Goal: Task Accomplishment & Management: Complete application form

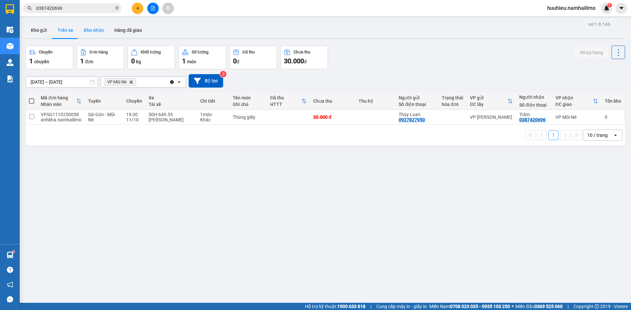
click at [96, 31] on button "Kho nhận" at bounding box center [94, 30] width 31 height 16
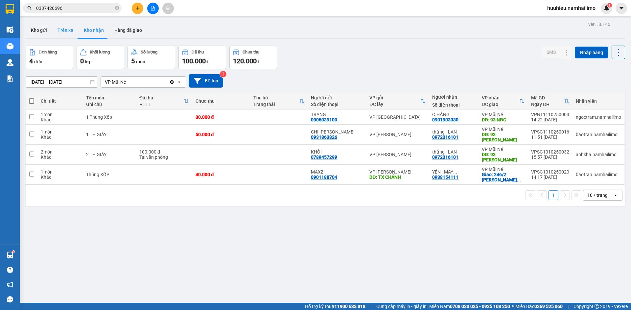
click at [62, 26] on button "Trên xe" at bounding box center [65, 30] width 26 height 16
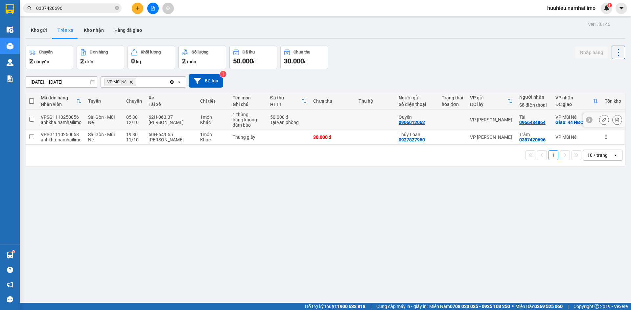
click at [599, 120] on button at bounding box center [603, 119] width 9 height 11
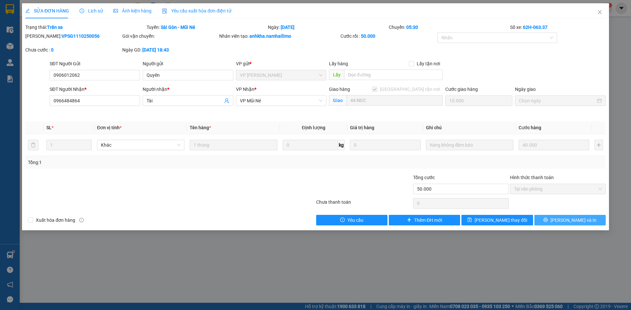
click at [548, 218] on icon "printer" at bounding box center [545, 220] width 5 height 5
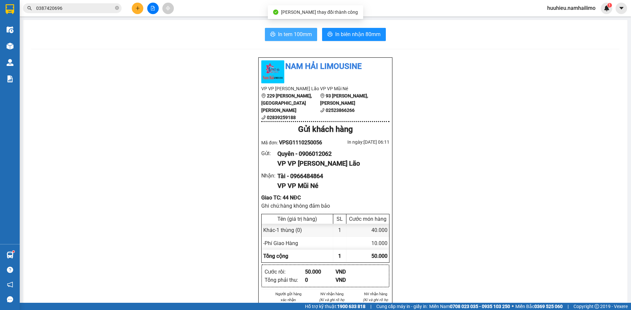
click at [296, 31] on span "In tem 100mm" at bounding box center [295, 34] width 34 height 8
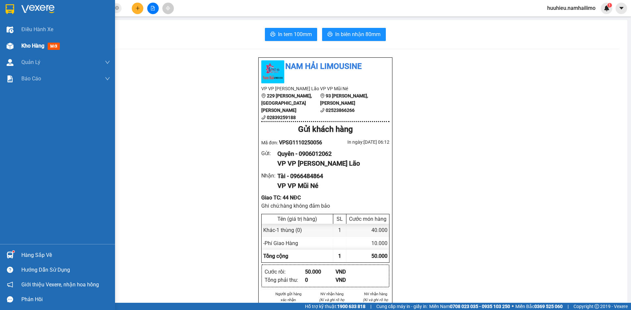
click at [27, 47] on span "Kho hàng" at bounding box center [32, 46] width 23 height 6
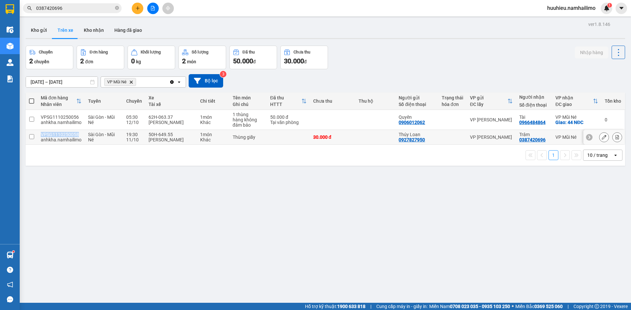
drag, startPoint x: 39, startPoint y: 136, endPoint x: 76, endPoint y: 137, distance: 36.5
click at [76, 137] on td "VPSG1110250058 anhkha.namhailimo" at bounding box center [60, 137] width 47 height 15
checkbox input "true"
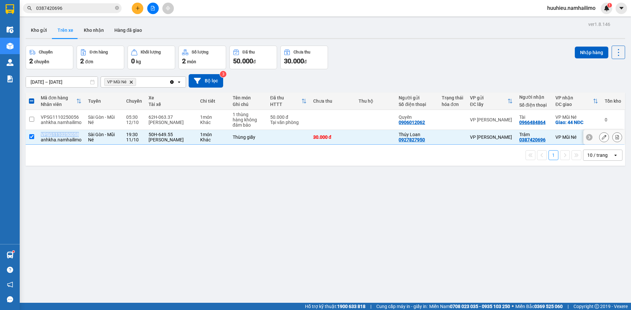
copy div "VPSG1110250058"
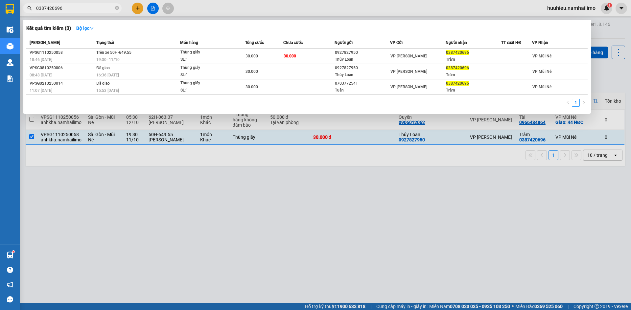
drag, startPoint x: 68, startPoint y: 9, endPoint x: 22, endPoint y: 12, distance: 45.8
click at [22, 12] on div "0387420696" at bounding box center [64, 8] width 128 height 10
paste input "VPSG1110250058"
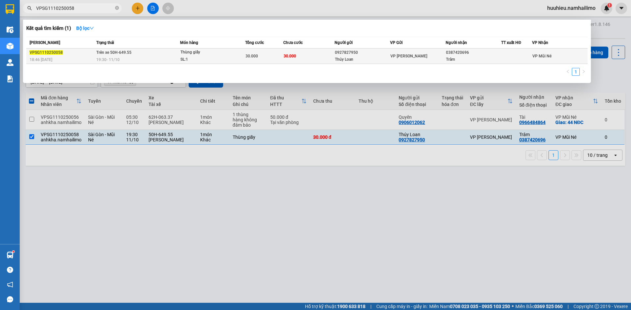
type input "VPSG1110250058"
click at [357, 56] on div "0927827950" at bounding box center [362, 52] width 55 height 7
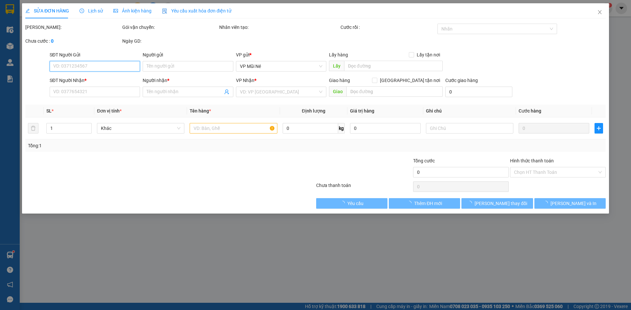
type input "0927827950"
type input "Thúy Loan"
type input "0387420696"
type input "Trâm"
type input "30.000"
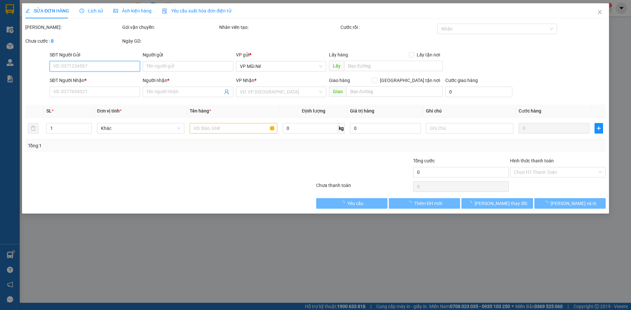
type input "30.000"
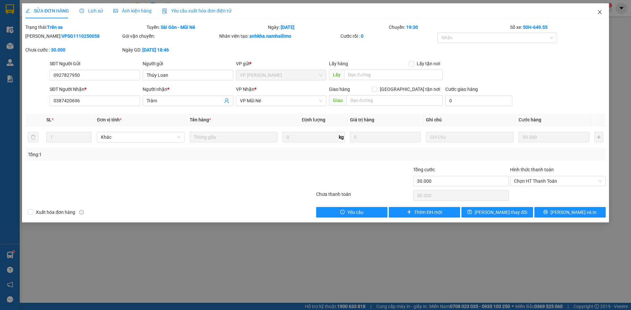
click at [597, 11] on icon "close" at bounding box center [599, 12] width 5 height 5
